Goal: Book appointment/travel/reservation

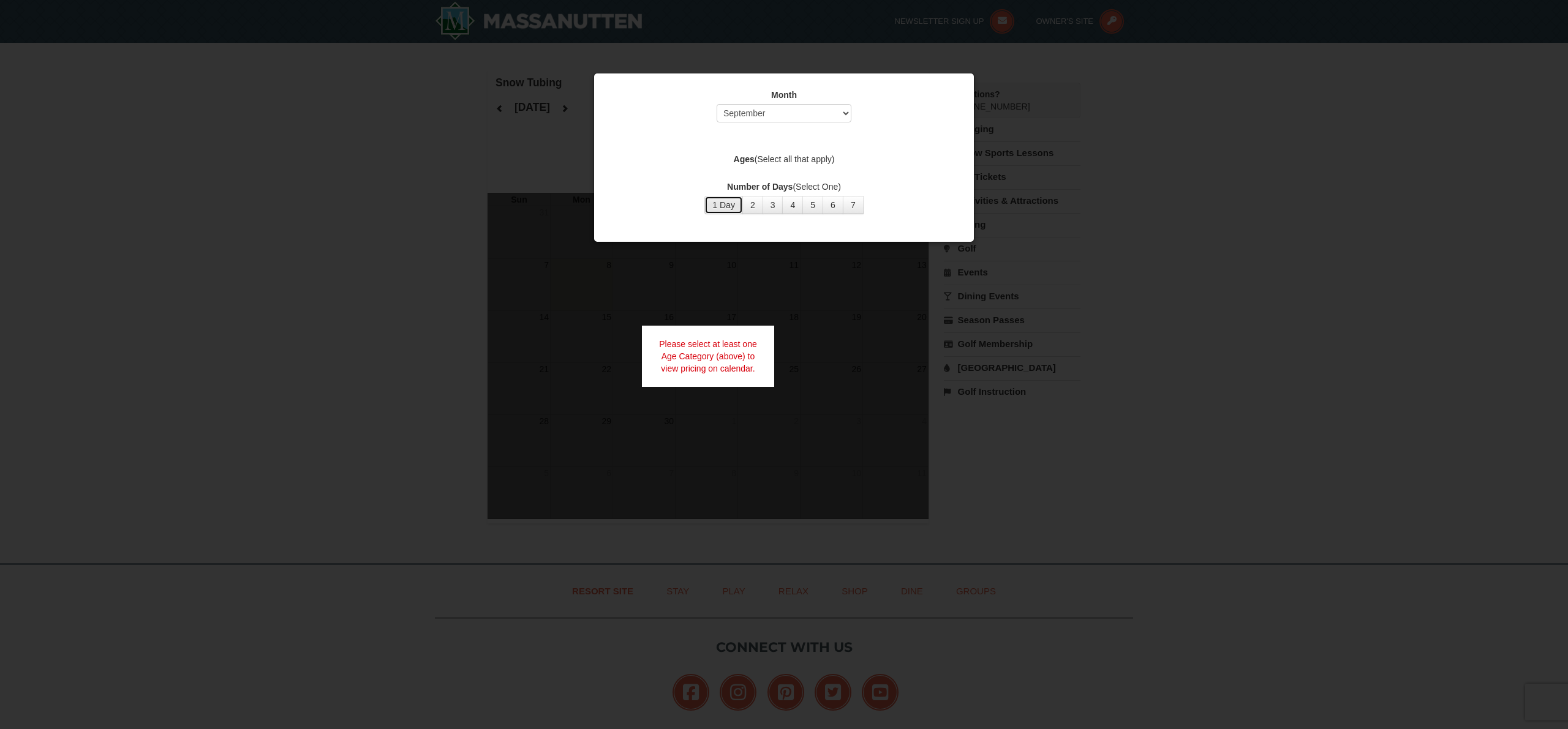
click at [729, 205] on button "1 Day" at bounding box center [723, 205] width 39 height 18
click at [792, 129] on div "Month Select September October November December January February March April M…" at bounding box center [784, 152] width 368 height 144
click at [782, 118] on select "Select September October November December January February March April May Jun…" at bounding box center [784, 113] width 135 height 18
select select "12"
click at [717, 104] on select "Select September October November December January February March April May Jun…" at bounding box center [784, 113] width 135 height 18
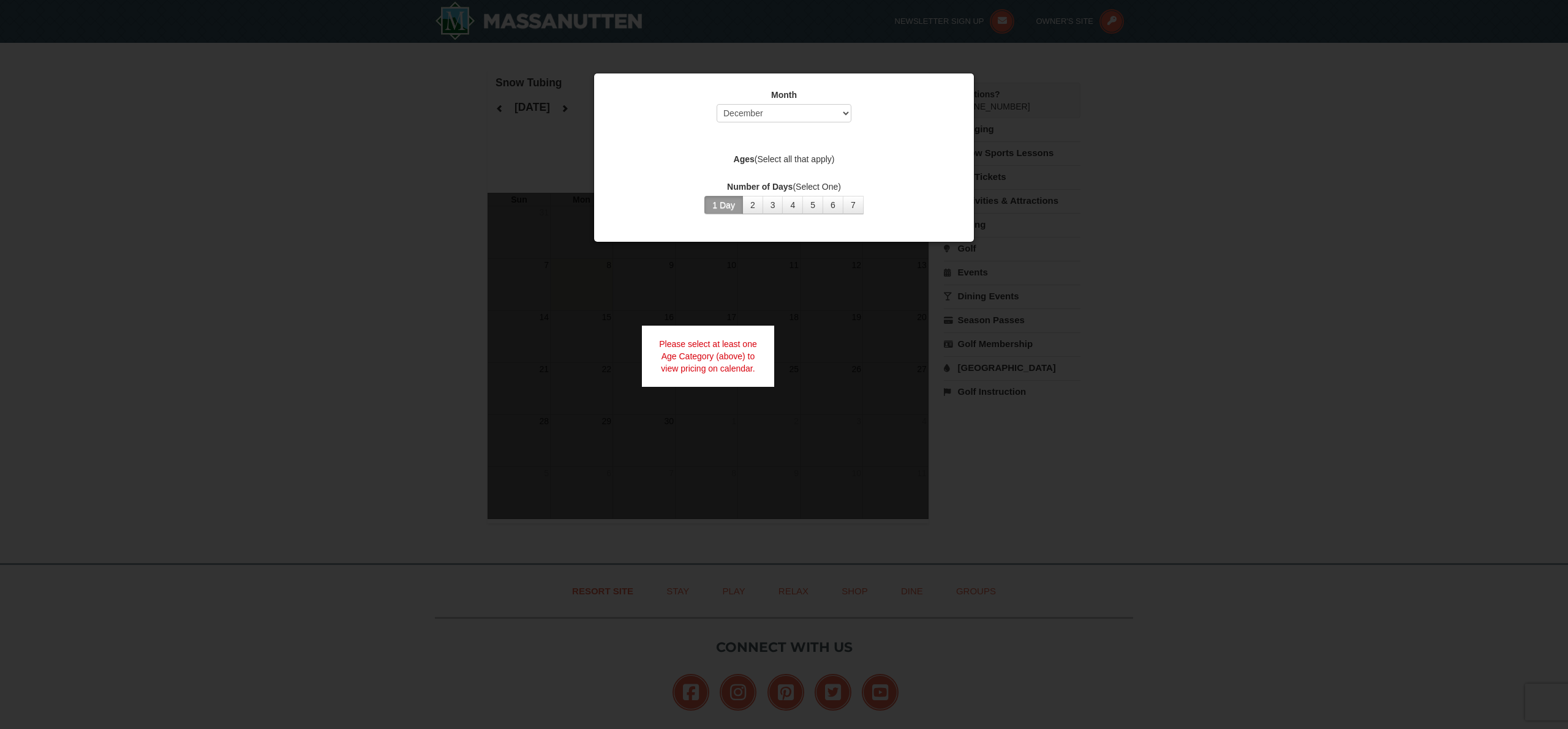
click at [651, 169] on div "Month Select September October November December January February March April M…" at bounding box center [784, 152] width 368 height 144
click at [772, 158] on label "Ages (Select all that apply)" at bounding box center [784, 159] width 349 height 12
drag, startPoint x: 769, startPoint y: 158, endPoint x: 754, endPoint y: 158, distance: 15.0
click at [768, 158] on label "Ages (Select all that apply)" at bounding box center [784, 159] width 349 height 12
click at [734, 157] on strong "Ages" at bounding box center [744, 158] width 21 height 10
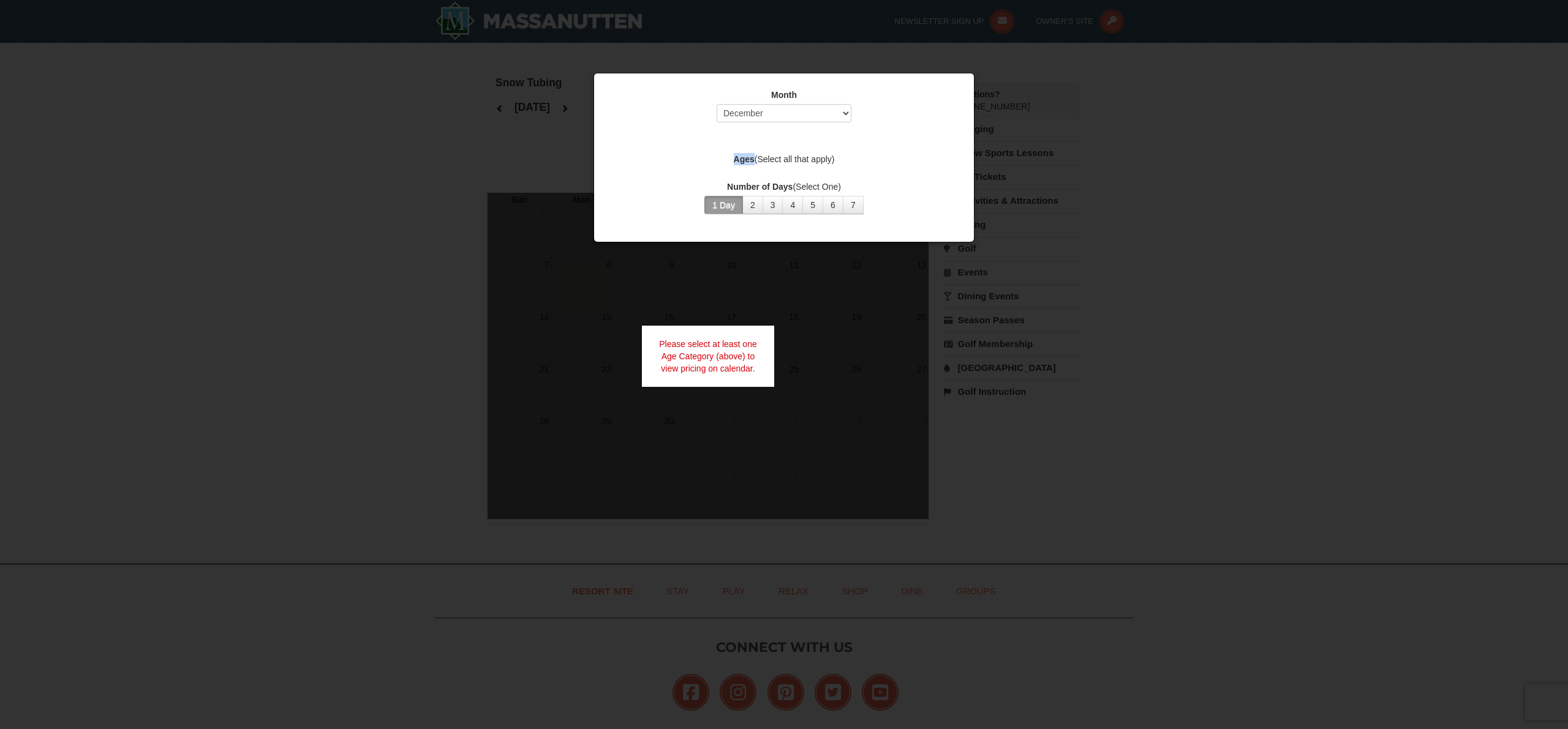
click at [734, 157] on strong "Ages" at bounding box center [744, 158] width 21 height 10
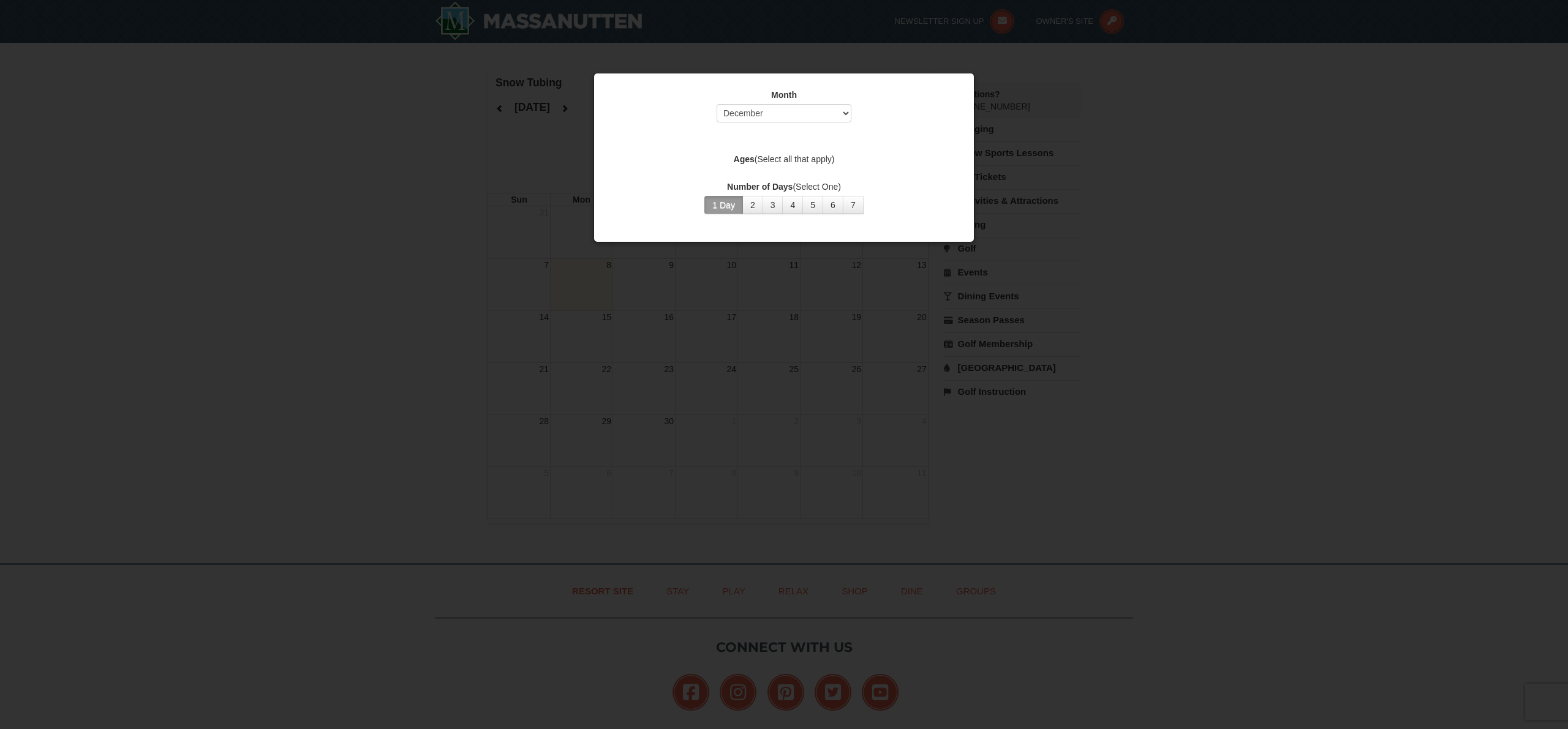
click at [796, 154] on label "Ages (Select all that apply)" at bounding box center [784, 159] width 349 height 12
click at [762, 158] on label "Ages (Select all that apply)" at bounding box center [784, 159] width 349 height 12
click at [751, 160] on strong "Ages" at bounding box center [744, 158] width 21 height 10
click at [785, 158] on label "Ages (Select all that apply)" at bounding box center [784, 159] width 349 height 12
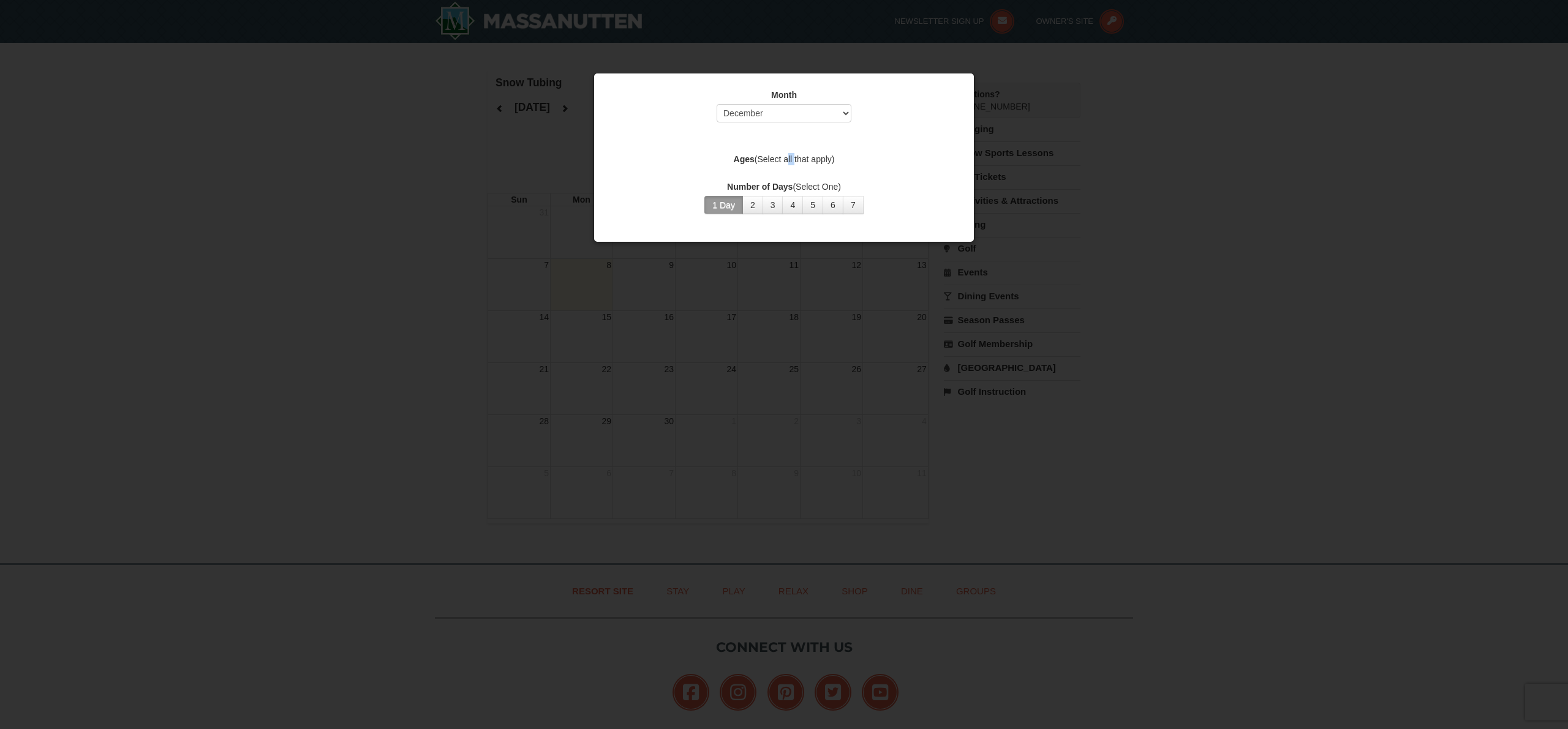
drag, startPoint x: 785, startPoint y: 158, endPoint x: 763, endPoint y: 159, distance: 22.0
click at [783, 158] on label "Ages (Select all that apply)" at bounding box center [784, 159] width 349 height 12
click at [751, 160] on strong "Ages" at bounding box center [744, 158] width 21 height 10
click at [744, 160] on strong "Ages" at bounding box center [744, 158] width 21 height 10
drag, startPoint x: 744, startPoint y: 161, endPoint x: 730, endPoint y: 161, distance: 14.0
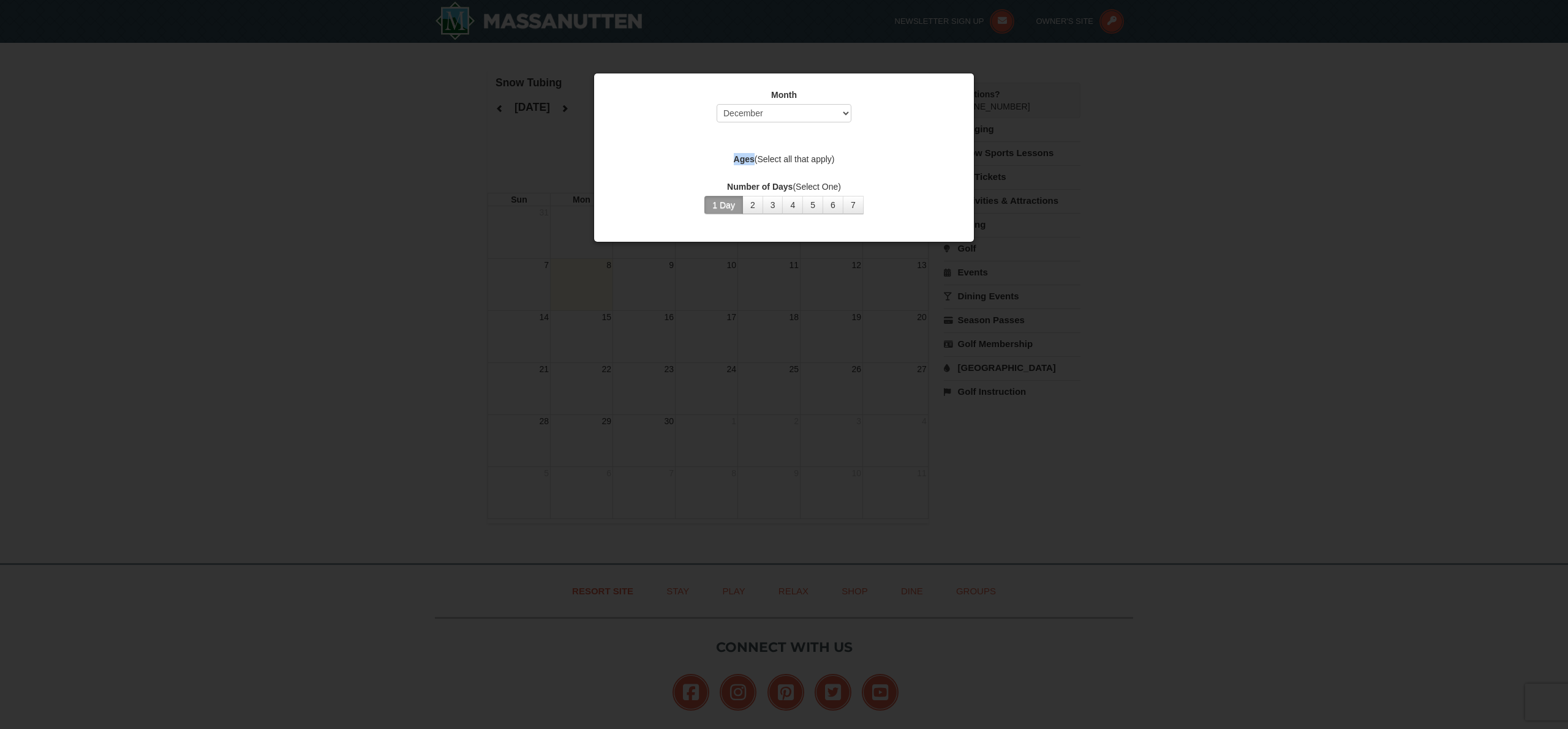
click at [744, 161] on strong "Ages" at bounding box center [744, 158] width 21 height 10
drag, startPoint x: 730, startPoint y: 161, endPoint x: 721, endPoint y: 154, distance: 11.4
click at [729, 161] on label "Ages (Select all that apply)" at bounding box center [784, 159] width 349 height 12
drag, startPoint x: 738, startPoint y: 146, endPoint x: 759, endPoint y: 147, distance: 21.0
click at [742, 146] on div "Month Select September October November December January February March April M…" at bounding box center [784, 152] width 368 height 144
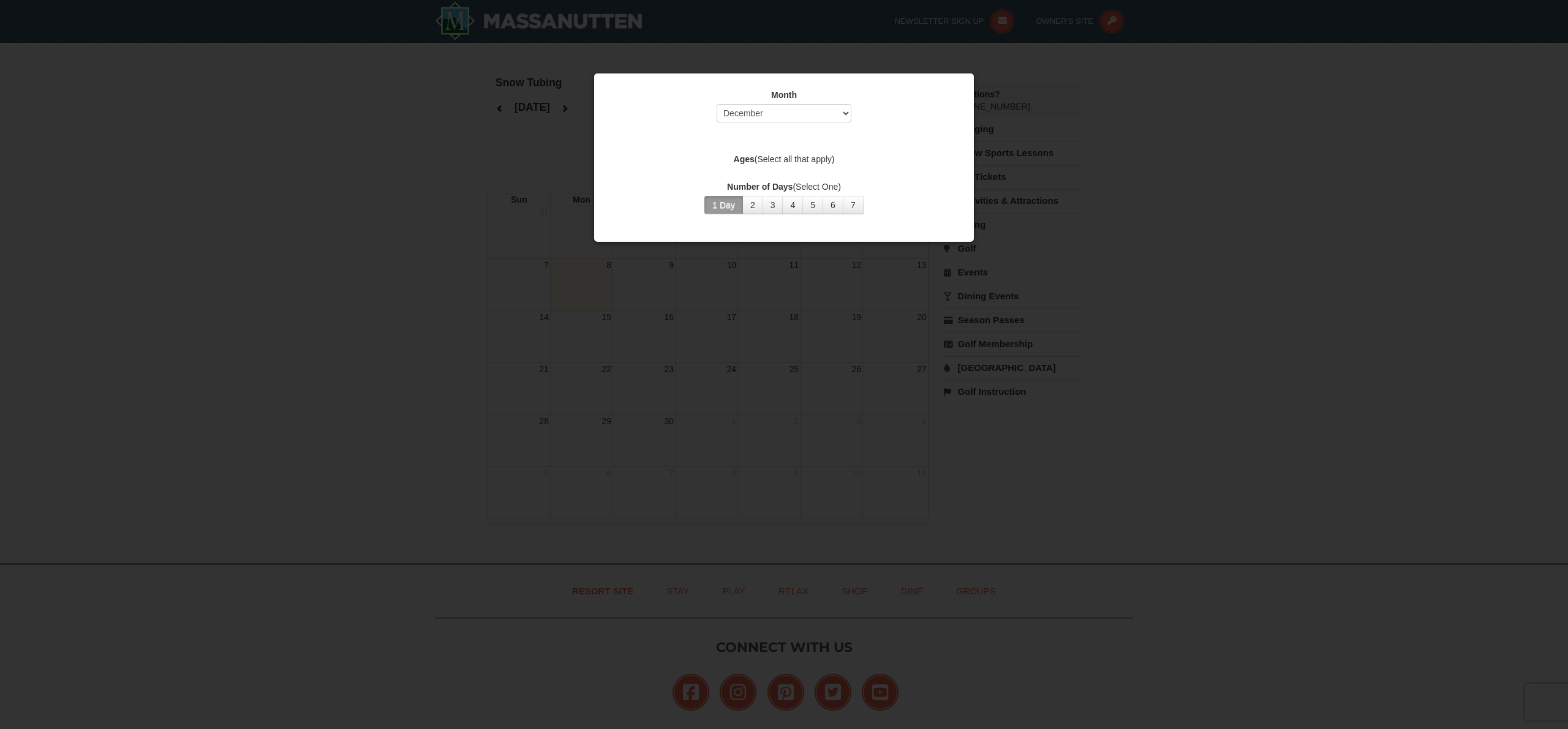
click at [763, 146] on div "Month Select September October November December January February March April M…" at bounding box center [784, 152] width 368 height 144
click at [765, 134] on div "Month Select September October November December January February March April M…" at bounding box center [784, 152] width 368 height 144
drag, startPoint x: 767, startPoint y: 126, endPoint x: 787, endPoint y: 180, distance: 57.6
click at [781, 189] on div "Month Select September October November December January February March April M…" at bounding box center [784, 152] width 368 height 144
click at [792, 172] on div "Month Select September October November December January February March April M…" at bounding box center [784, 152] width 368 height 144
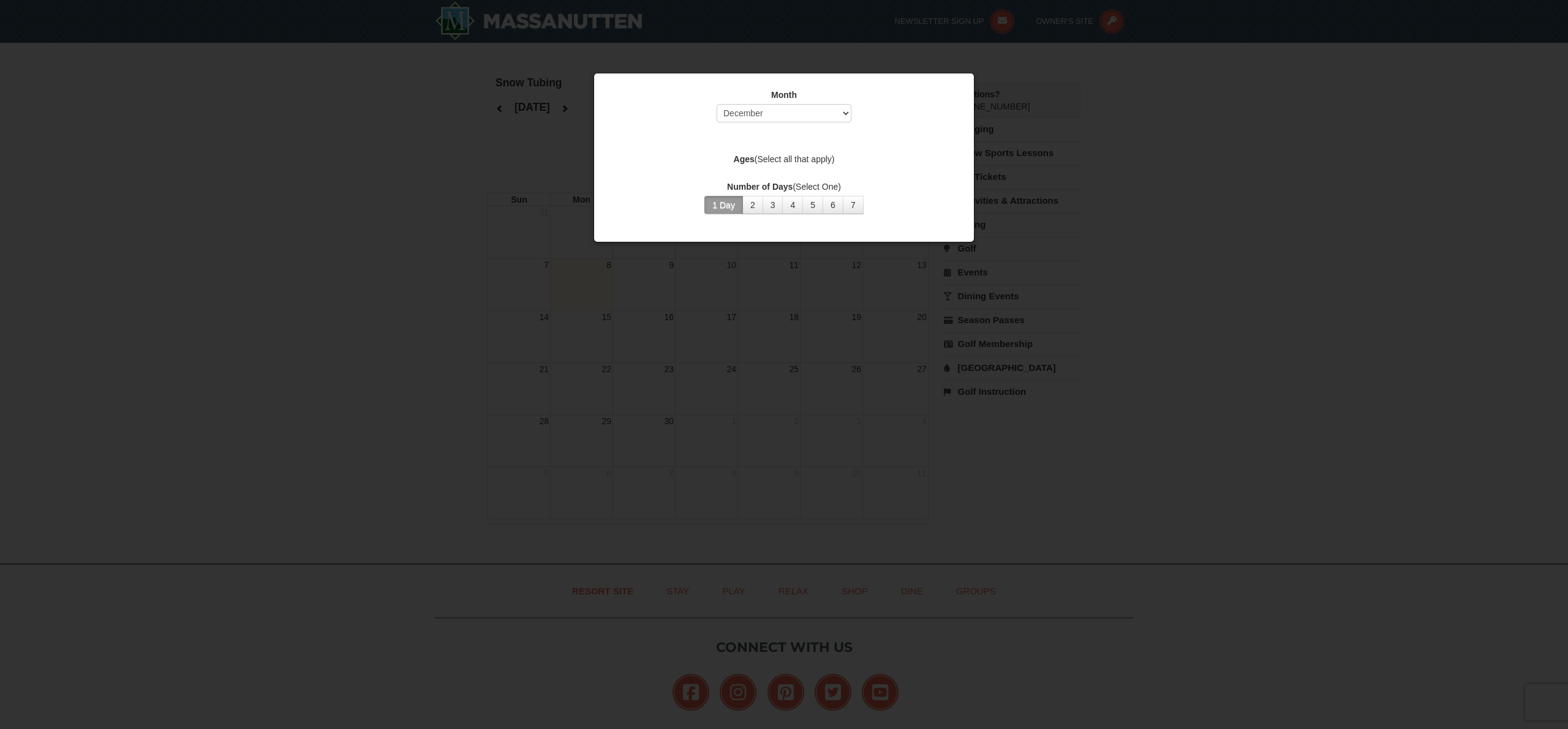
click at [785, 175] on div "Month Select September October November December January February March April M…" at bounding box center [784, 152] width 368 height 144
drag, startPoint x: 740, startPoint y: 166, endPoint x: 712, endPoint y: 160, distance: 28.6
click at [737, 165] on div "Ages (Select all that apply)" at bounding box center [784, 161] width 349 height 15
drag, startPoint x: 675, startPoint y: 147, endPoint x: 609, endPoint y: 126, distance: 69.3
click at [670, 147] on div "Month Select September October November December January February March April M…" at bounding box center [784, 152] width 368 height 144
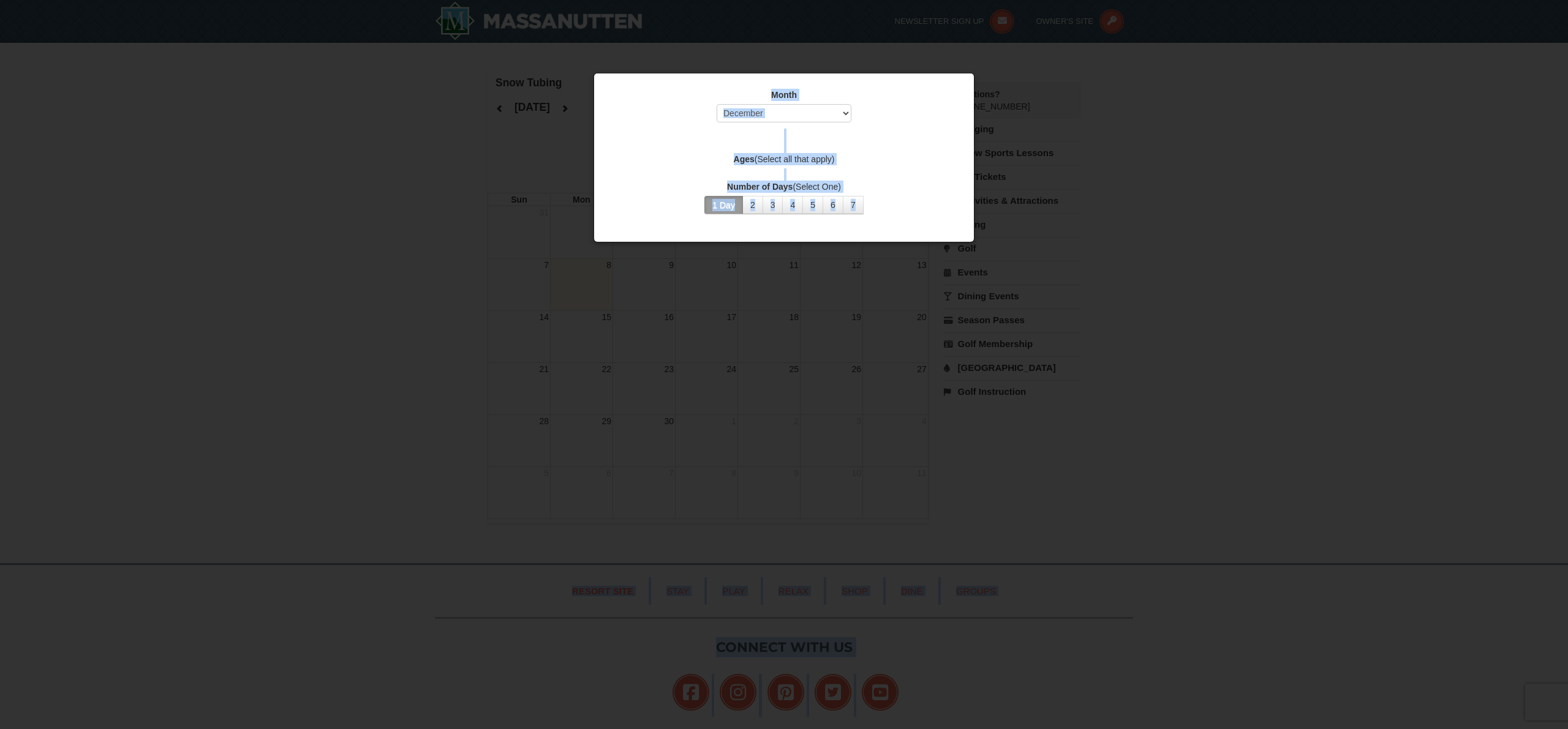
drag, startPoint x: 641, startPoint y: 98, endPoint x: 1047, endPoint y: 218, distance: 423.4
click at [1047, 218] on body "Browser Not Supported We notice you are using a browser which will not provide …" at bounding box center [784, 428] width 1568 height 857
click at [862, 187] on label "Number of Days (Select One)" at bounding box center [784, 186] width 349 height 12
click at [882, 172] on div "Month Select September October November December January February March April M…" at bounding box center [784, 152] width 368 height 144
